Goal: Information Seeking & Learning: Learn about a topic

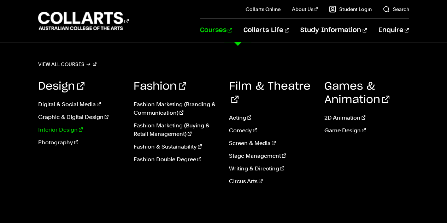
click at [55, 126] on link "Interior Design" at bounding box center [80, 130] width 85 height 8
click at [48, 130] on link "Interior Design" at bounding box center [80, 130] width 85 height 8
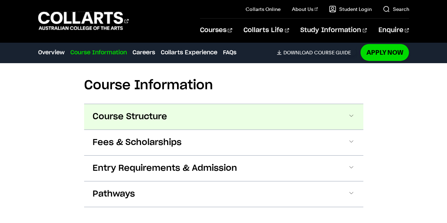
click at [341, 117] on button "Course Structure" at bounding box center [223, 116] width 279 height 25
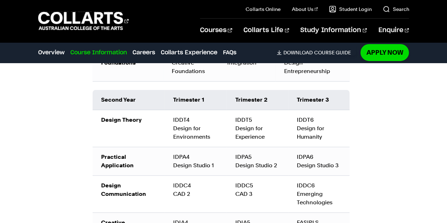
scroll to position [1129, 0]
